Goal: Information Seeking & Learning: Find contact information

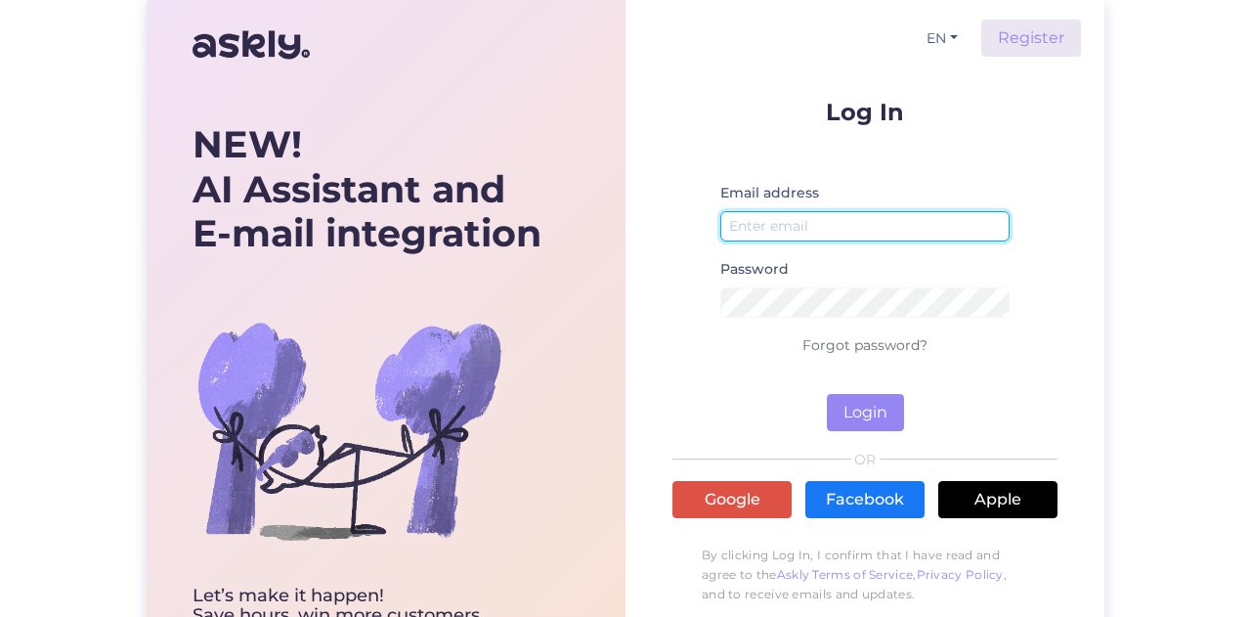
click at [770, 215] on input "email" at bounding box center [864, 226] width 289 height 30
type input "[EMAIL_ADDRESS][DOMAIN_NAME]"
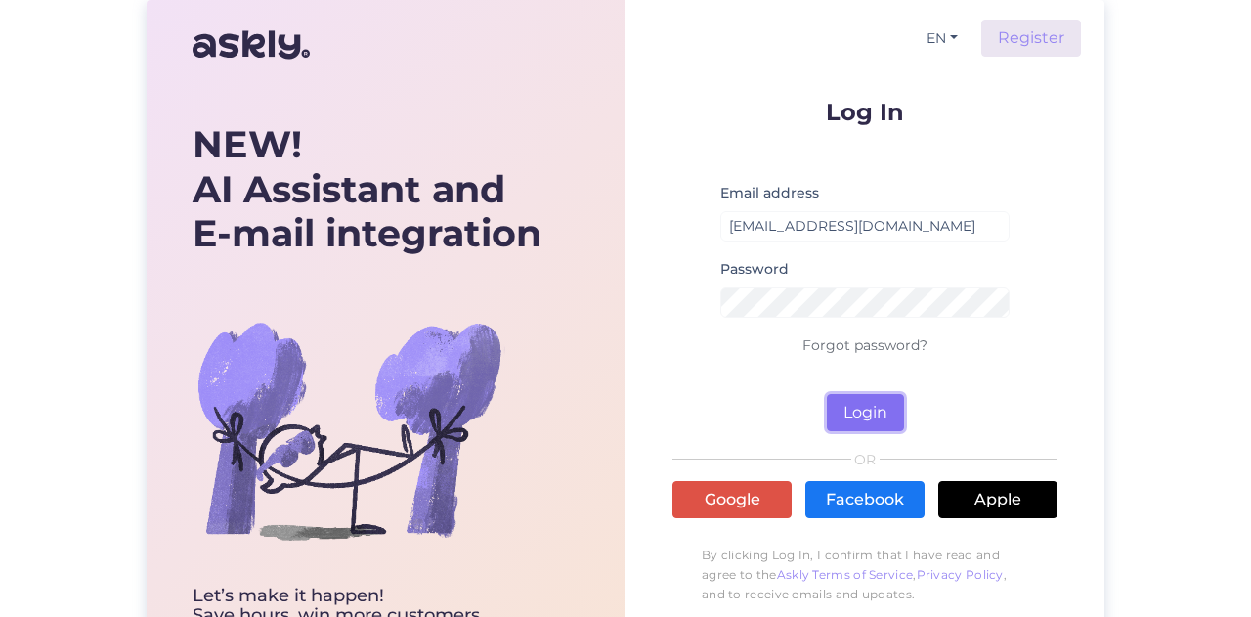
click at [854, 418] on button "Login" at bounding box center [865, 412] width 77 height 37
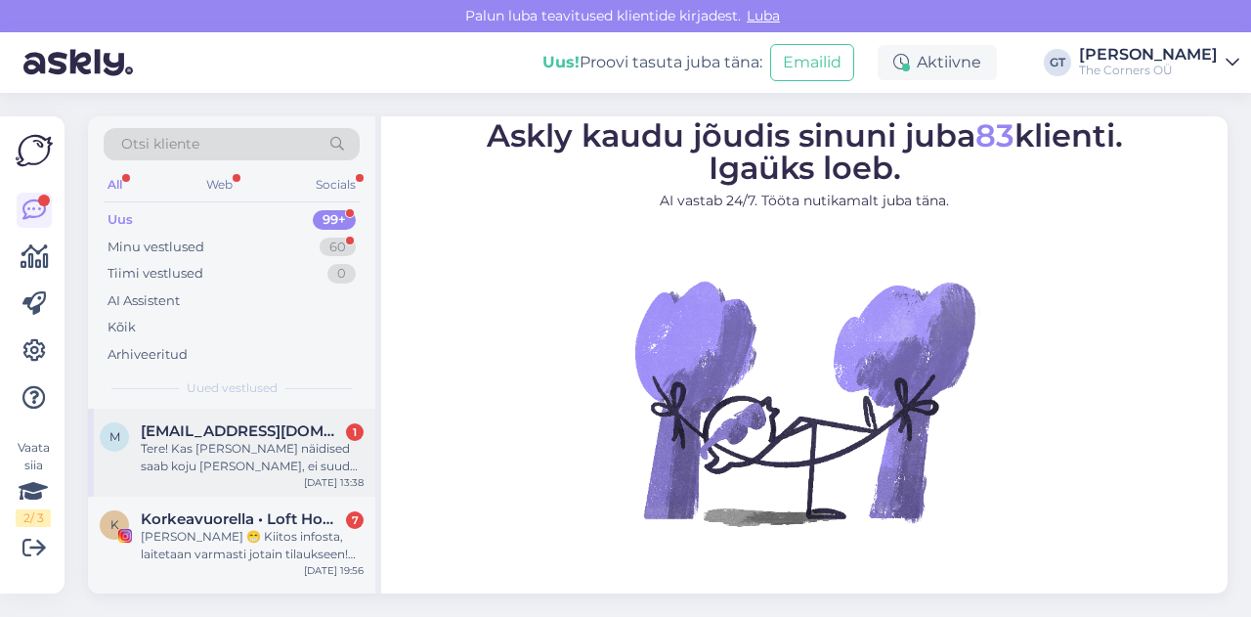
click at [229, 464] on div "Tere! Kas [PERSON_NAME] näidised saab koju [PERSON_NAME], ei suuda [PERSON_NAME…" at bounding box center [252, 457] width 223 height 35
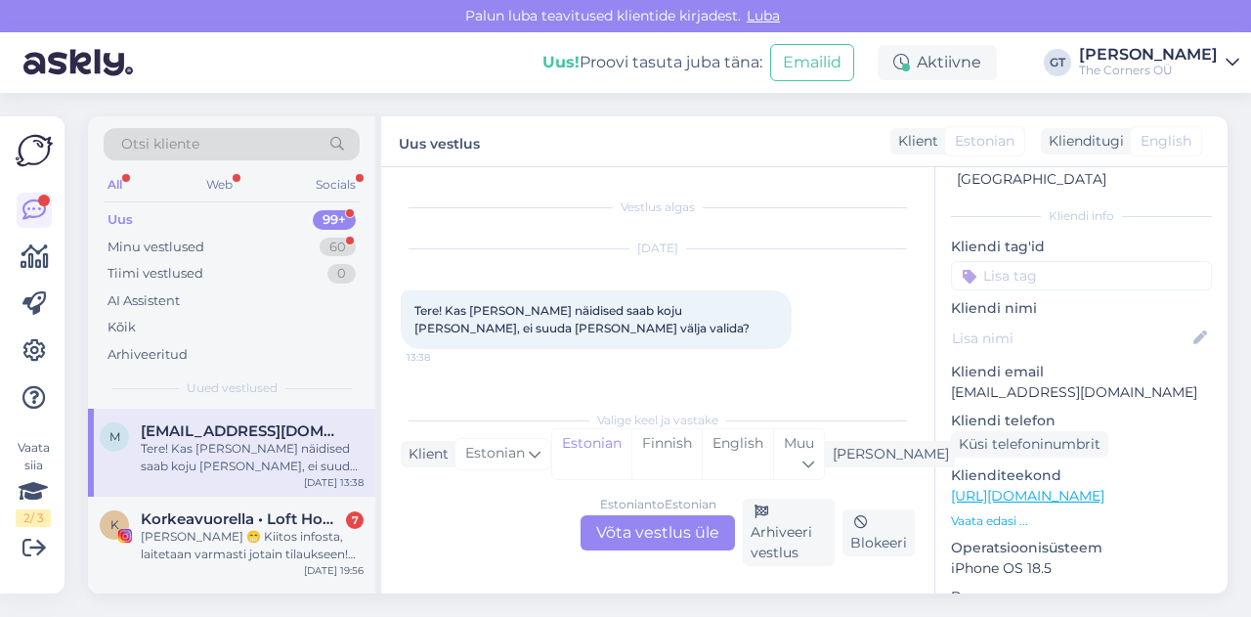
scroll to position [83, 0]
click at [1040, 382] on p "[EMAIL_ADDRESS][DOMAIN_NAME]" at bounding box center [1081, 392] width 261 height 21
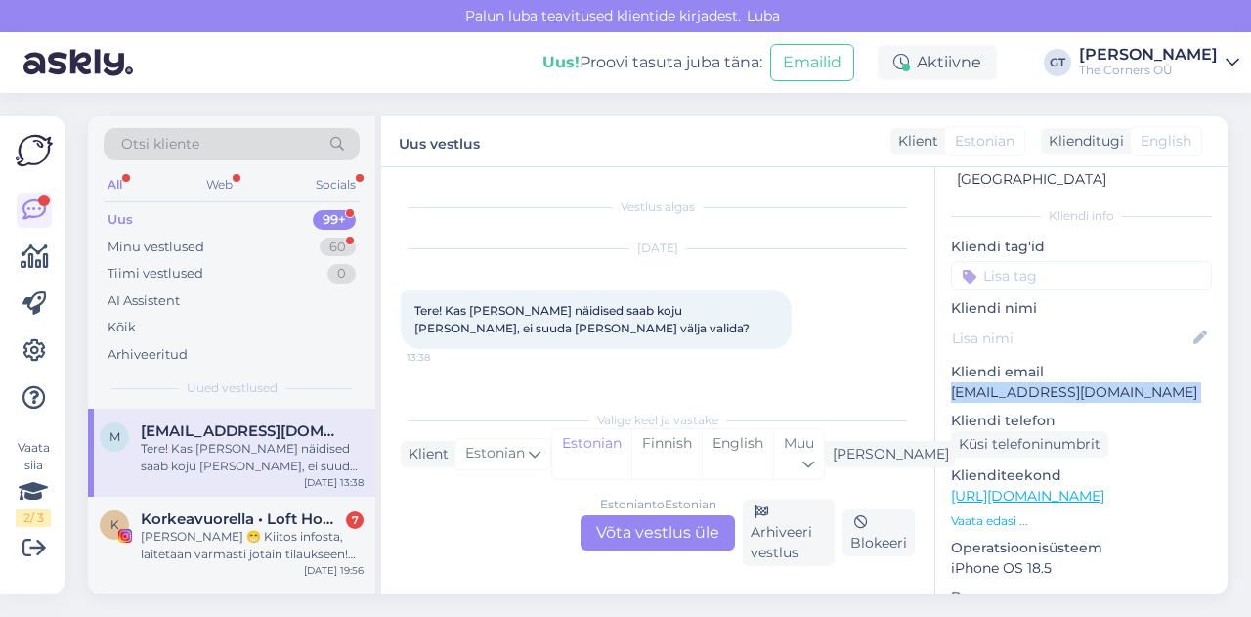
scroll to position [0, 0]
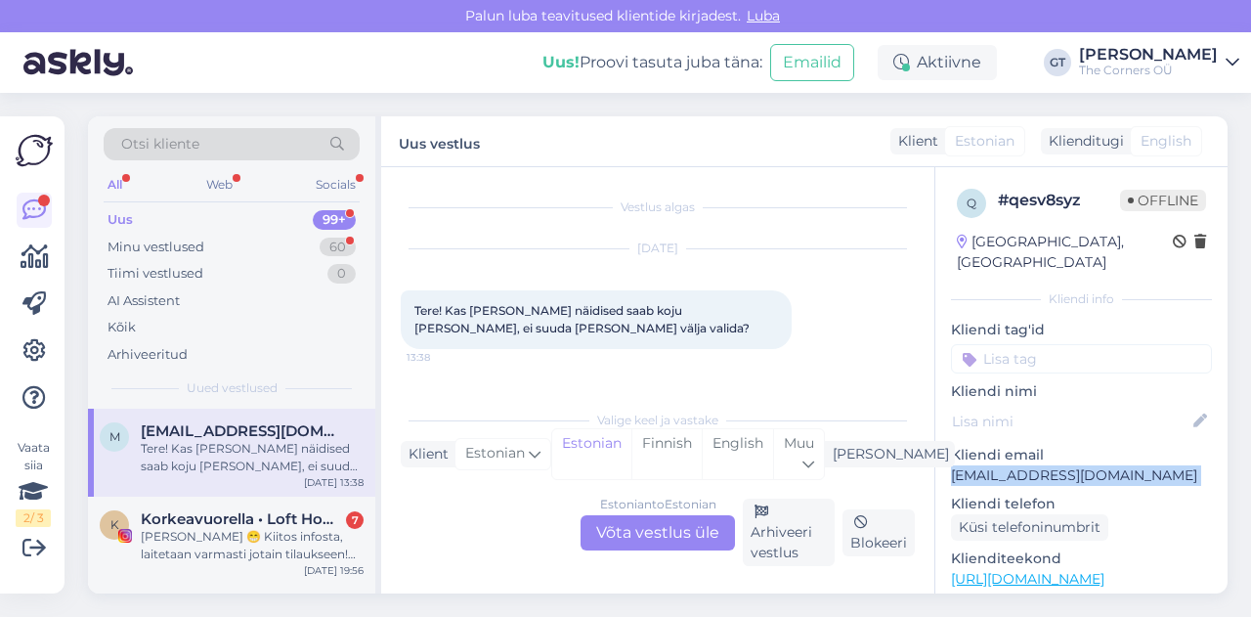
copy p "[EMAIL_ADDRESS][DOMAIN_NAME]"
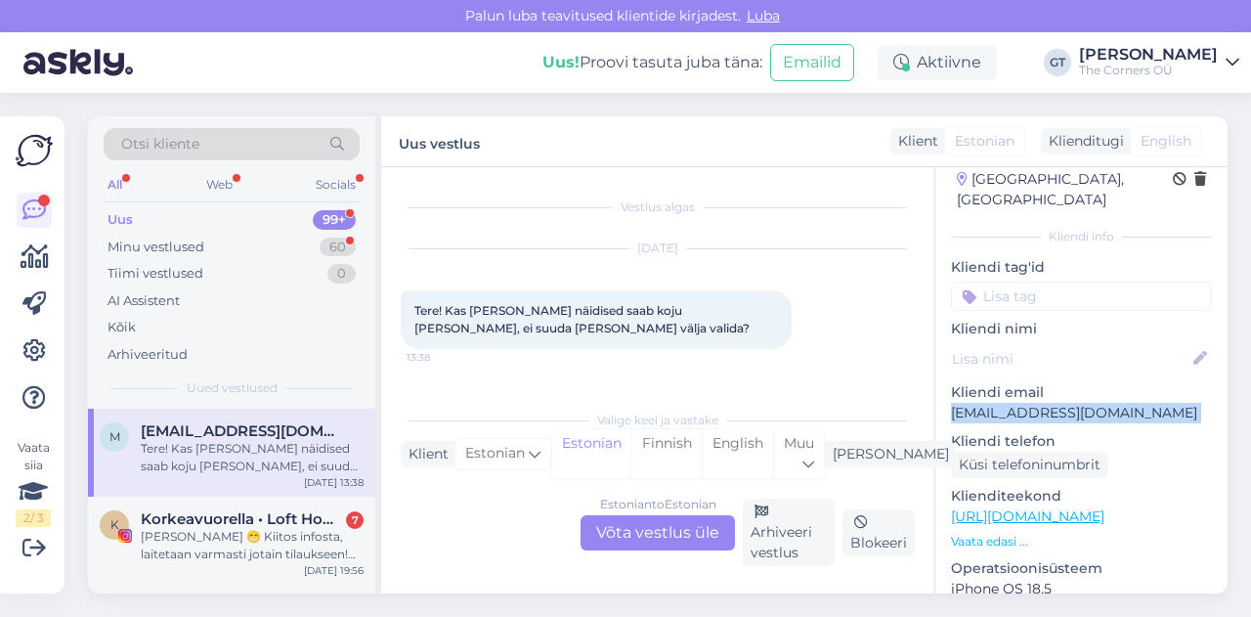
scroll to position [211, 0]
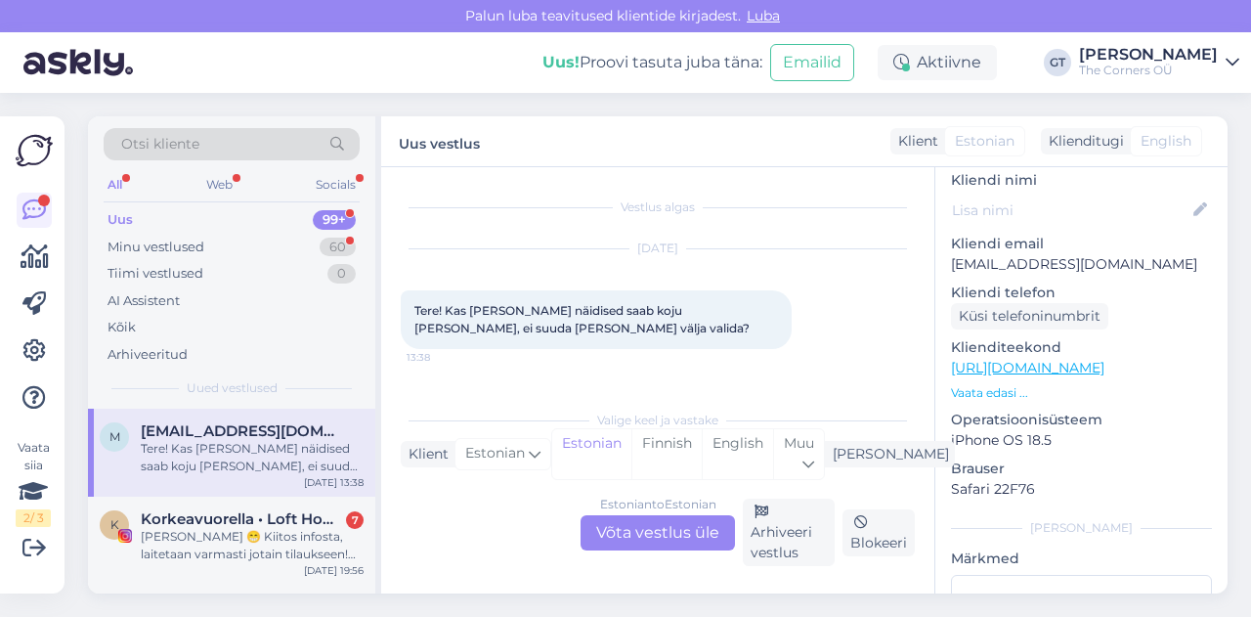
click at [641, 304] on span "Tere! Kas [PERSON_NAME] näidised saab koju [PERSON_NAME], ei suuda [PERSON_NAME…" at bounding box center [581, 319] width 335 height 32
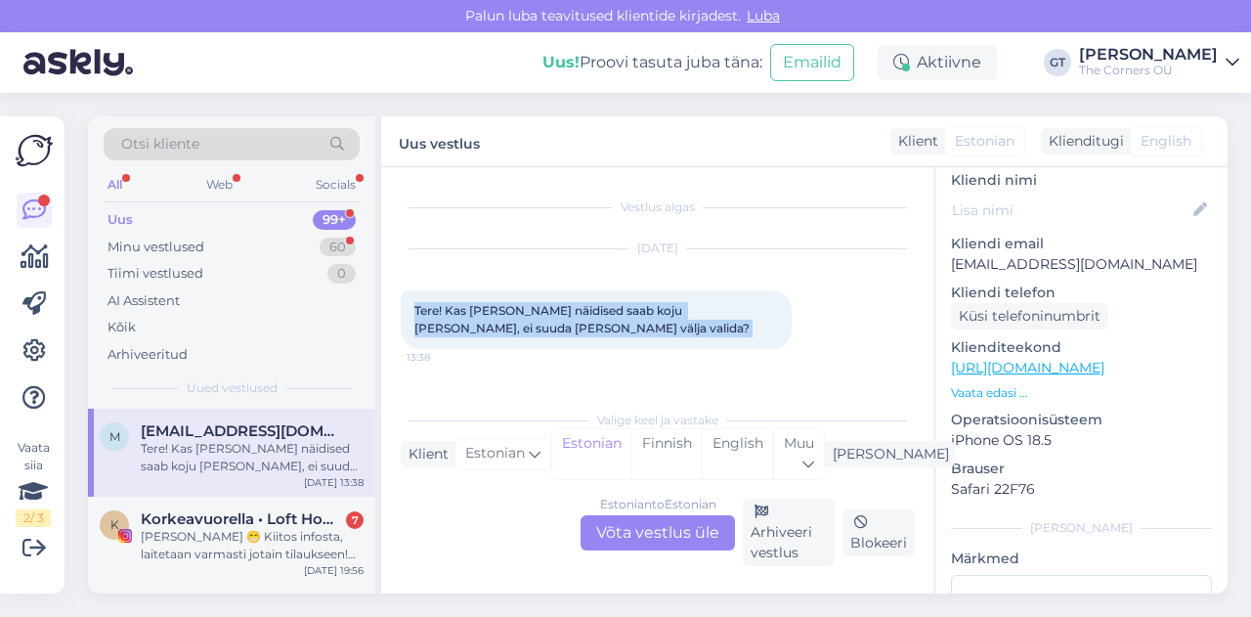
click at [641, 304] on span "Tere! Kas [PERSON_NAME] näidised saab koju [PERSON_NAME], ei suuda [PERSON_NAME…" at bounding box center [581, 319] width 335 height 32
copy div "Tere! Kas [PERSON_NAME] näidised saab koju [PERSON_NAME], ei suuda [PERSON_NAME…"
